Goal: Register for event/course

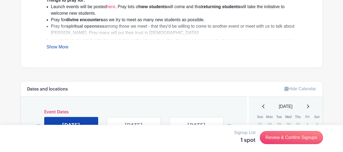
scroll to position [271, 0]
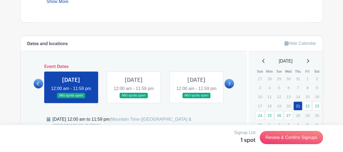
click at [71, 98] on link at bounding box center [71, 98] width 0 height 0
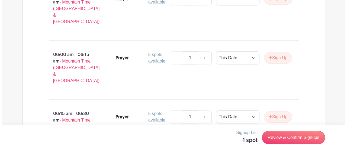
scroll to position [5407, 0]
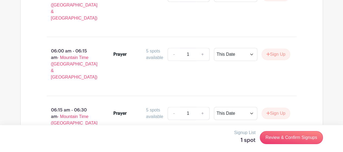
select select "select_dates"
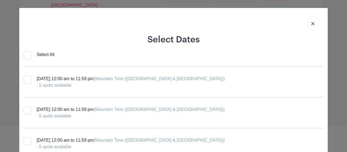
click at [26, 79] on div at bounding box center [28, 79] width 8 height 8
click at [26, 79] on input "[DATE] 12:00 am to 11:59 pm (Mountain Time ([GEOGRAPHIC_DATA] & [GEOGRAPHIC_DAT…" at bounding box center [26, 77] width 4 height 4
click at [26, 79] on div at bounding box center [28, 79] width 8 height 8
click at [26, 79] on input "[DATE] 12:00 am to 11:59 pm (Mountain Time ([GEOGRAPHIC_DATA] & [GEOGRAPHIC_DAT…" at bounding box center [26, 77] width 4 height 4
checkbox input "false"
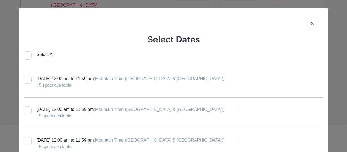
click at [311, 23] on img at bounding box center [312, 23] width 3 height 3
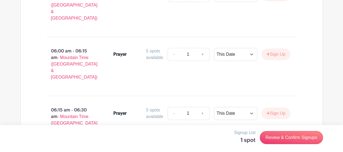
select select "select_dates"
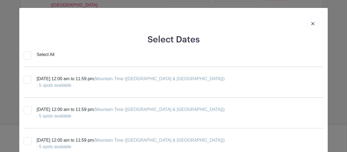
click at [27, 79] on div at bounding box center [28, 79] width 8 height 8
click at [27, 79] on input "[DATE] 12:00 am to 11:59 pm (Mountain Time ([GEOGRAPHIC_DATA] & [GEOGRAPHIC_DAT…" at bounding box center [26, 77] width 4 height 4
click at [59, 85] on div ": 5 spots available" at bounding box center [131, 85] width 188 height 7
click at [27, 79] on input "[DATE] 12:00 am to 11:59 pm (Mountain Time ([GEOGRAPHIC_DATA] & [GEOGRAPHIC_DAT…" at bounding box center [26, 77] width 4 height 4
checkbox input "false"
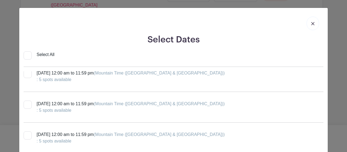
scroll to position [65, 0]
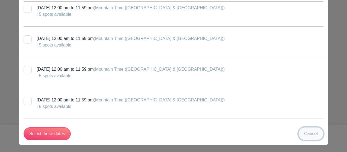
click at [311, 133] on link "Cancel" at bounding box center [311, 133] width 25 height 13
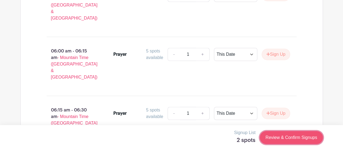
click at [280, 136] on link "Review & Confirm Signups" at bounding box center [291, 137] width 63 height 13
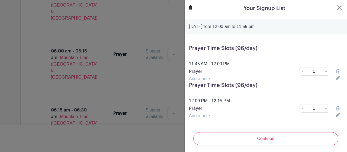
click at [336, 70] on icon at bounding box center [338, 71] width 4 height 4
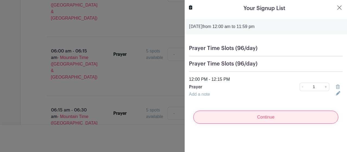
click at [271, 118] on input "Continue" at bounding box center [265, 116] width 145 height 13
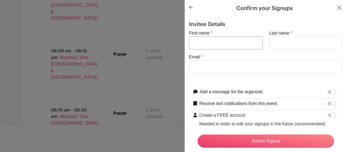
click at [207, 42] on input "First name" at bounding box center [226, 42] width 74 height 13
type input "[PERSON_NAME]"
type input "Price"
click at [211, 68] on input "Email" at bounding box center [266, 66] width 154 height 13
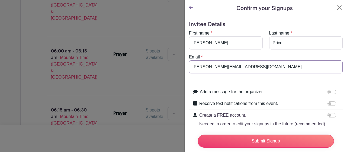
scroll to position [31, 0]
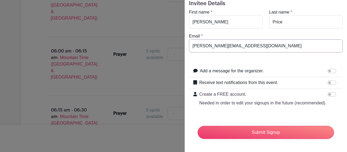
type input "[PERSON_NAME][EMAIL_ADDRESS][DOMAIN_NAME]"
click at [328, 80] on input "Receive text notifications from this event." at bounding box center [332, 82] width 9 height 4
checkbox input "true"
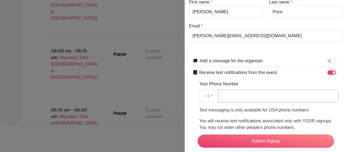
click at [254, 93] on input "Your Phone Number" at bounding box center [279, 95] width 120 height 13
click at [231, 95] on input "2088506561" at bounding box center [279, 95] width 120 height 13
click at [240, 95] on input "208-8506561" at bounding box center [279, 95] width 120 height 13
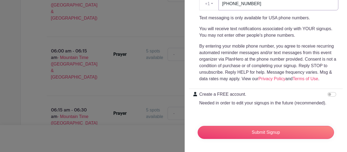
scroll to position [133, 0]
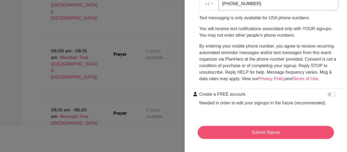
type input "[PHONE_NUMBER]"
click at [272, 128] on input "Submit Signup" at bounding box center [266, 132] width 136 height 13
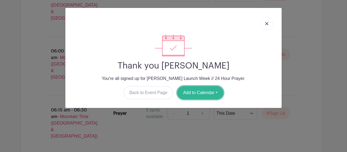
click at [217, 93] on button "Add to Calendar" at bounding box center [200, 92] width 46 height 13
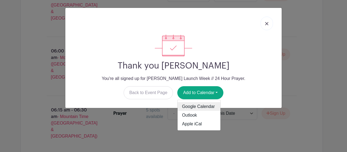
click at [211, 105] on link "Google Calendar" at bounding box center [199, 106] width 43 height 9
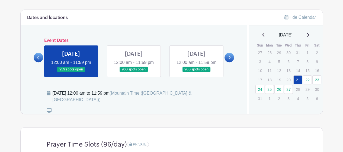
scroll to position [271, 0]
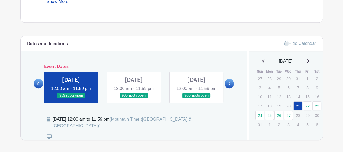
click at [71, 98] on link at bounding box center [71, 98] width 0 height 0
click at [297, 104] on link "21" at bounding box center [297, 105] width 9 height 9
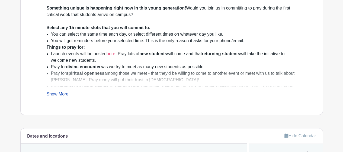
scroll to position [224, 0]
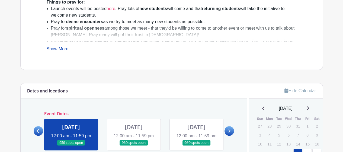
click at [66, 49] on link "Show More" at bounding box center [58, 49] width 22 height 7
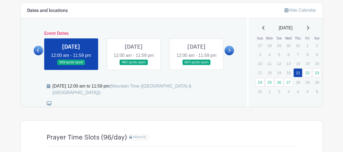
scroll to position [405, 0]
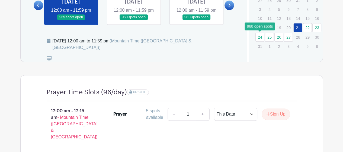
click at [259, 37] on link "24" at bounding box center [259, 37] width 9 height 9
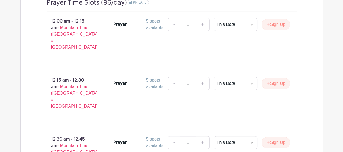
scroll to position [495, 0]
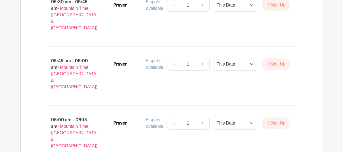
scroll to position [5404, 0]
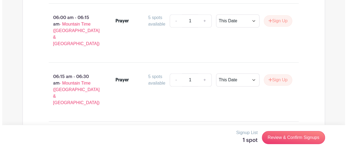
scroll to position [5450, 0]
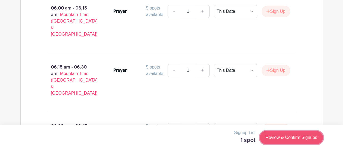
click at [287, 137] on link "Review & Confirm Signups" at bounding box center [291, 137] width 63 height 13
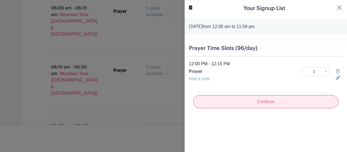
click at [271, 101] on input "Continue" at bounding box center [265, 101] width 145 height 13
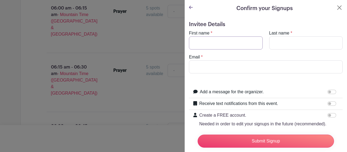
click at [211, 42] on input "First name" at bounding box center [226, 42] width 74 height 13
type input "r"
type input "[PERSON_NAME]"
type input "Price"
click at [202, 67] on input "Email" at bounding box center [266, 66] width 154 height 13
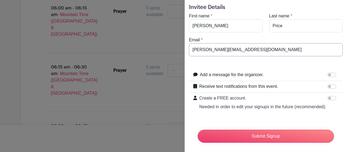
scroll to position [31, 0]
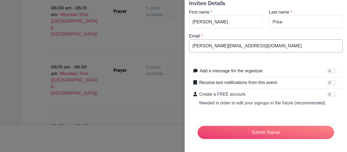
type input "[PERSON_NAME][EMAIL_ADDRESS][DOMAIN_NAME]"
click at [328, 80] on input "Receive text notifications from this event." at bounding box center [332, 82] width 9 height 4
checkbox input "true"
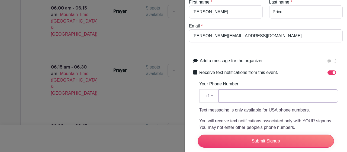
click at [231, 94] on input "Your Phone Number" at bounding box center [279, 95] width 120 height 13
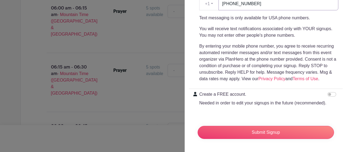
scroll to position [133, 0]
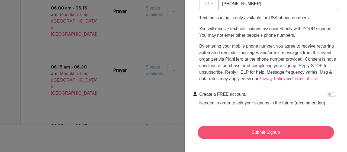
type input "[PHONE_NUMBER]"
click at [271, 128] on input "Submit Signup" at bounding box center [266, 132] width 136 height 13
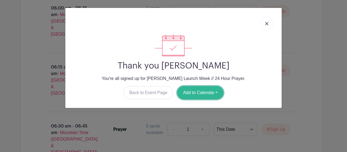
click at [216, 91] on button "Add to Calendar" at bounding box center [200, 92] width 46 height 13
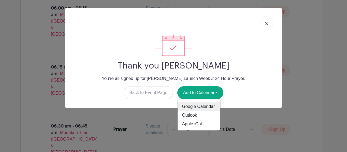
click at [206, 106] on link "Google Calendar" at bounding box center [199, 106] width 43 height 9
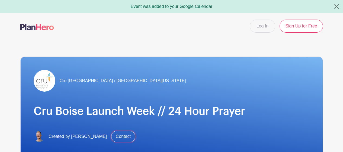
click at [119, 137] on link "Contact" at bounding box center [123, 135] width 24 height 11
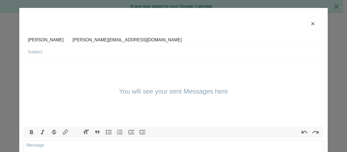
click at [59, 55] on input "text" at bounding box center [176, 52] width 296 height 12
type input "prayer app"
click at [75, 72] on div "You will see your sent Messages here" at bounding box center [174, 92] width 300 height 68
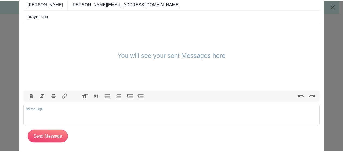
scroll to position [43, 0]
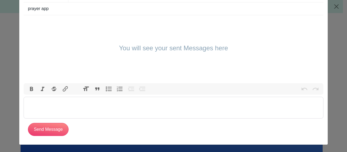
click at [72, 103] on trix-editor at bounding box center [174, 108] width 300 height 22
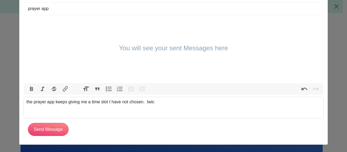
type trix-editor "<div>the prayer app keeps giving me a time slot I have not chosen.&nbsp; twice<…"
click at [53, 129] on input "Send Message" at bounding box center [48, 129] width 41 height 13
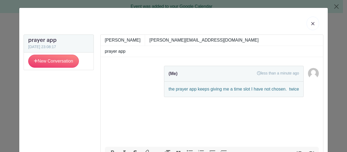
click at [312, 22] on img at bounding box center [312, 23] width 3 height 3
